Goal: Task Accomplishment & Management: Use online tool/utility

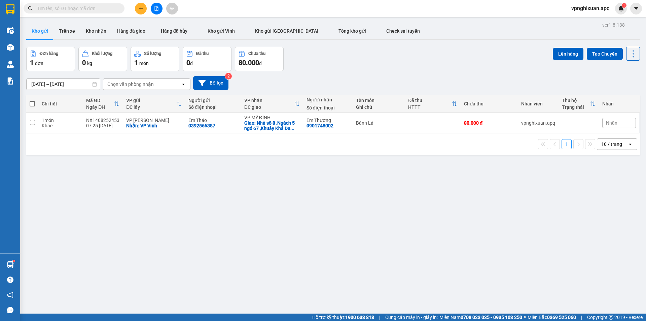
click at [31, 105] on span at bounding box center [32, 103] width 5 height 5
click at [32, 100] on input "checkbox" at bounding box center [32, 100] width 0 height 0
checkbox input "true"
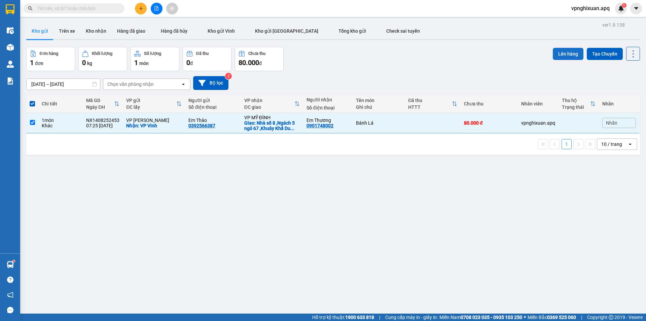
click at [560, 58] on button "Lên hàng" at bounding box center [568, 54] width 31 height 12
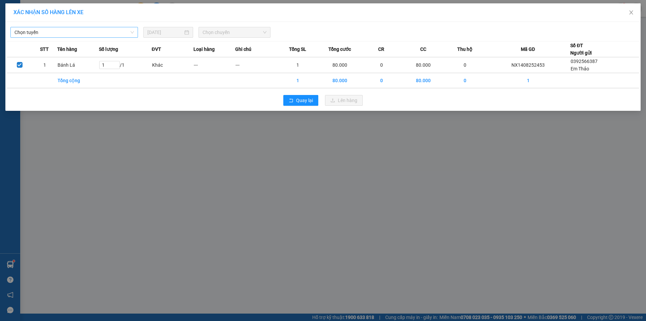
click at [127, 30] on span "Chọn tuyến" at bounding box center [73, 32] width 119 height 10
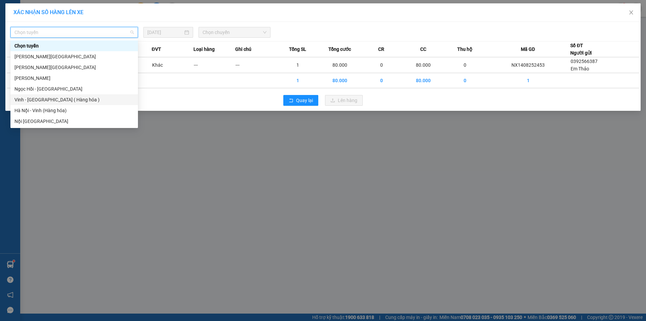
click at [46, 100] on div "Vinh - [GEOGRAPHIC_DATA] ( Hàng hóa )" at bounding box center [73, 99] width 119 height 7
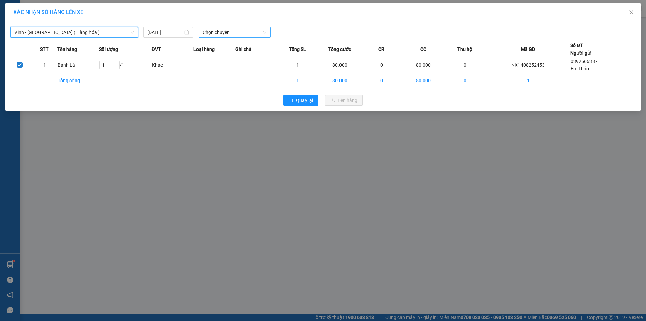
click at [245, 34] on span "Chọn chuyến" at bounding box center [235, 32] width 64 height 10
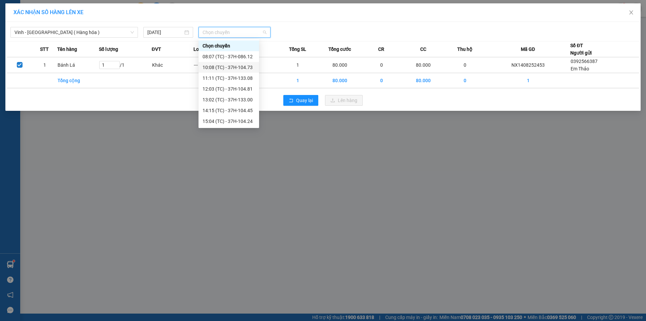
click at [246, 68] on div "10:08 (TC) - 37H-104.73" at bounding box center [229, 67] width 53 height 7
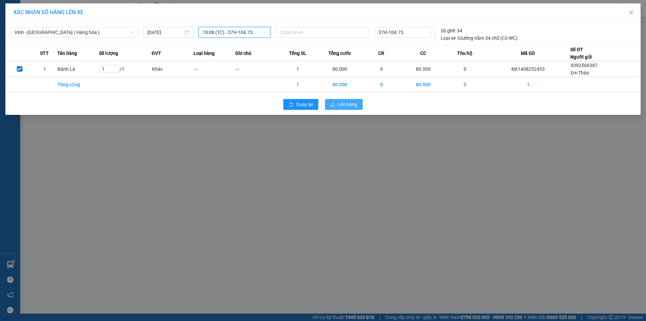
click at [338, 104] on span "Lên hàng" at bounding box center [348, 104] width 20 height 7
